Goal: Task Accomplishment & Management: Complete application form

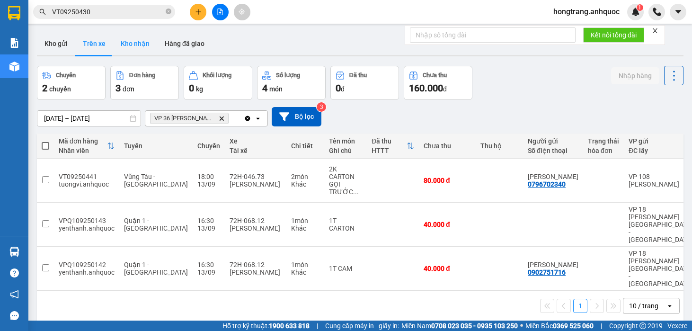
click at [135, 41] on button "Kho nhận" at bounding box center [135, 43] width 44 height 23
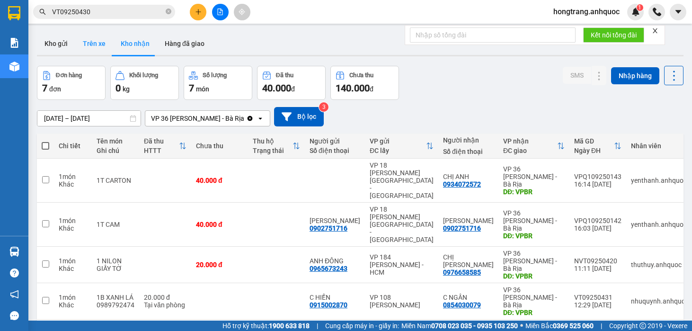
click at [94, 44] on button "Trên xe" at bounding box center [94, 43] width 38 height 23
type input "[DATE] – [DATE]"
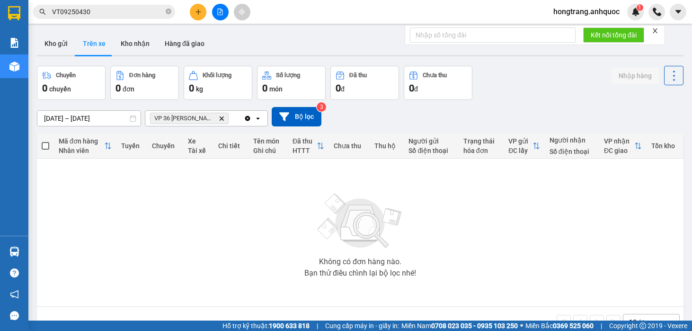
click at [116, 11] on input "VT09250430" at bounding box center [108, 12] width 112 height 10
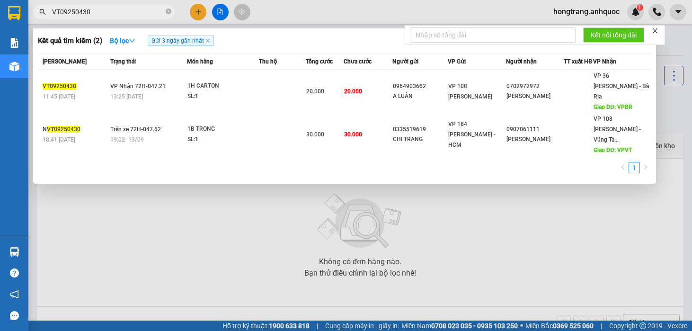
click at [116, 11] on input "VT09250430" at bounding box center [108, 12] width 112 height 10
paste input "PQ109250143"
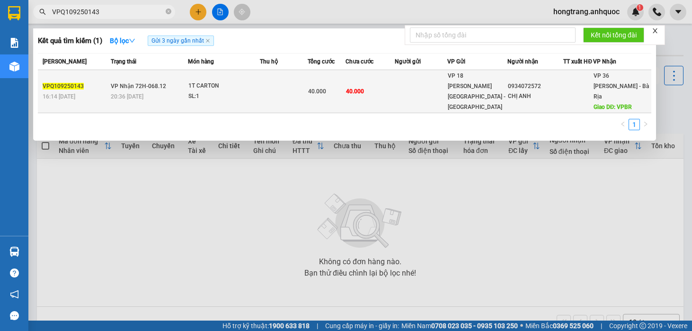
type input "VPQ109250143"
click at [132, 91] on td "VP Nhận 72H-068.12 20:36 [DATE]" at bounding box center [148, 91] width 80 height 43
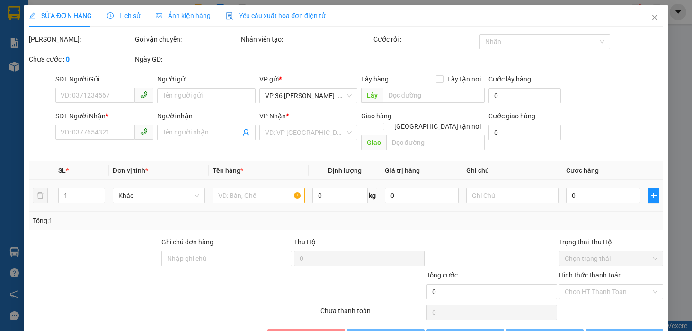
type input "0934072572"
type input "CHỊ ANH"
type input "VPBR"
type input "40.000"
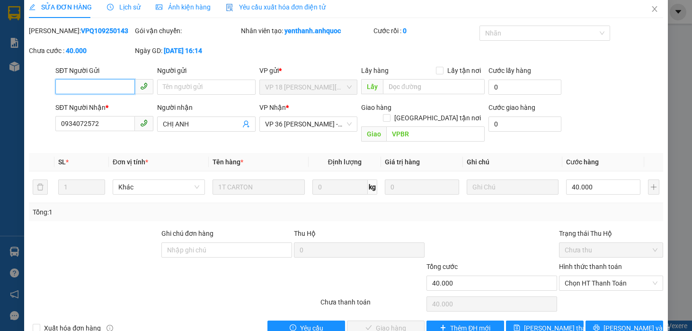
scroll to position [21, 0]
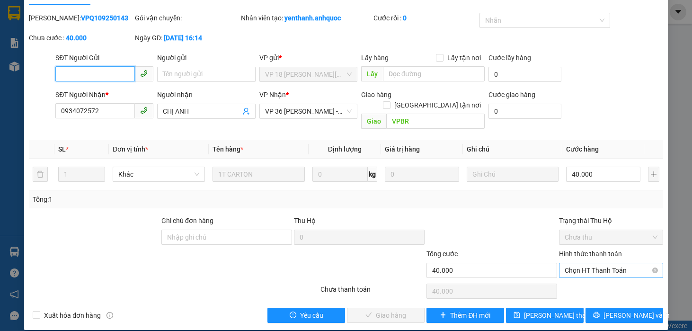
click at [577, 263] on span "Chọn HT Thanh Toán" at bounding box center [611, 270] width 93 height 14
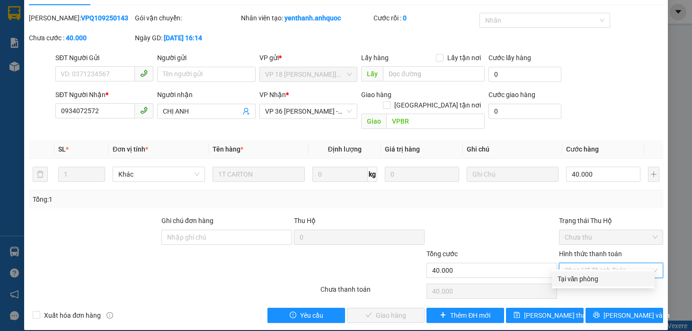
click at [576, 279] on div "Tại văn phòng" at bounding box center [603, 279] width 91 height 10
type input "0"
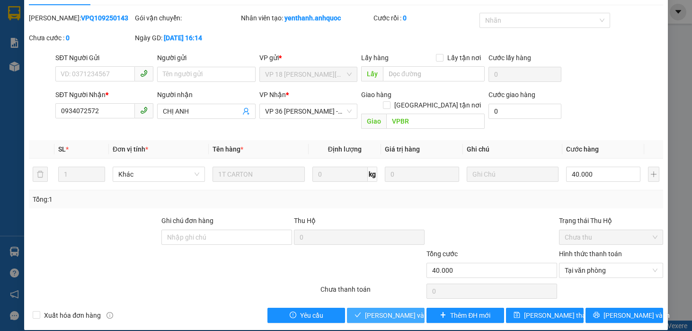
click at [392, 310] on span "[PERSON_NAME] và Giao hàng" at bounding box center [410, 315] width 91 height 10
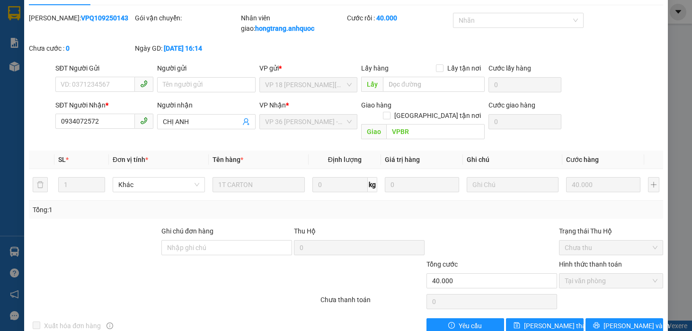
click at [589, 99] on form "SĐT Người Gửi VD: 0371234567 Người gửi Tên người gửi VP gửi * VP 18 [PERSON_NAM…" at bounding box center [346, 103] width 635 height 81
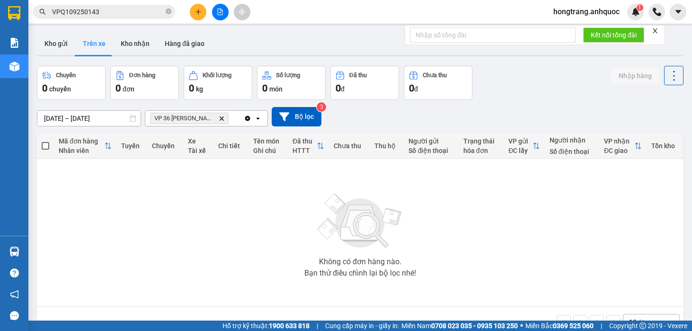
click at [510, 197] on div "Không có đơn hàng nào. Bạn thử điều chỉnh lại bộ lọc nhé!" at bounding box center [361, 233] width 638 height 142
